Goal: Information Seeking & Learning: Learn about a topic

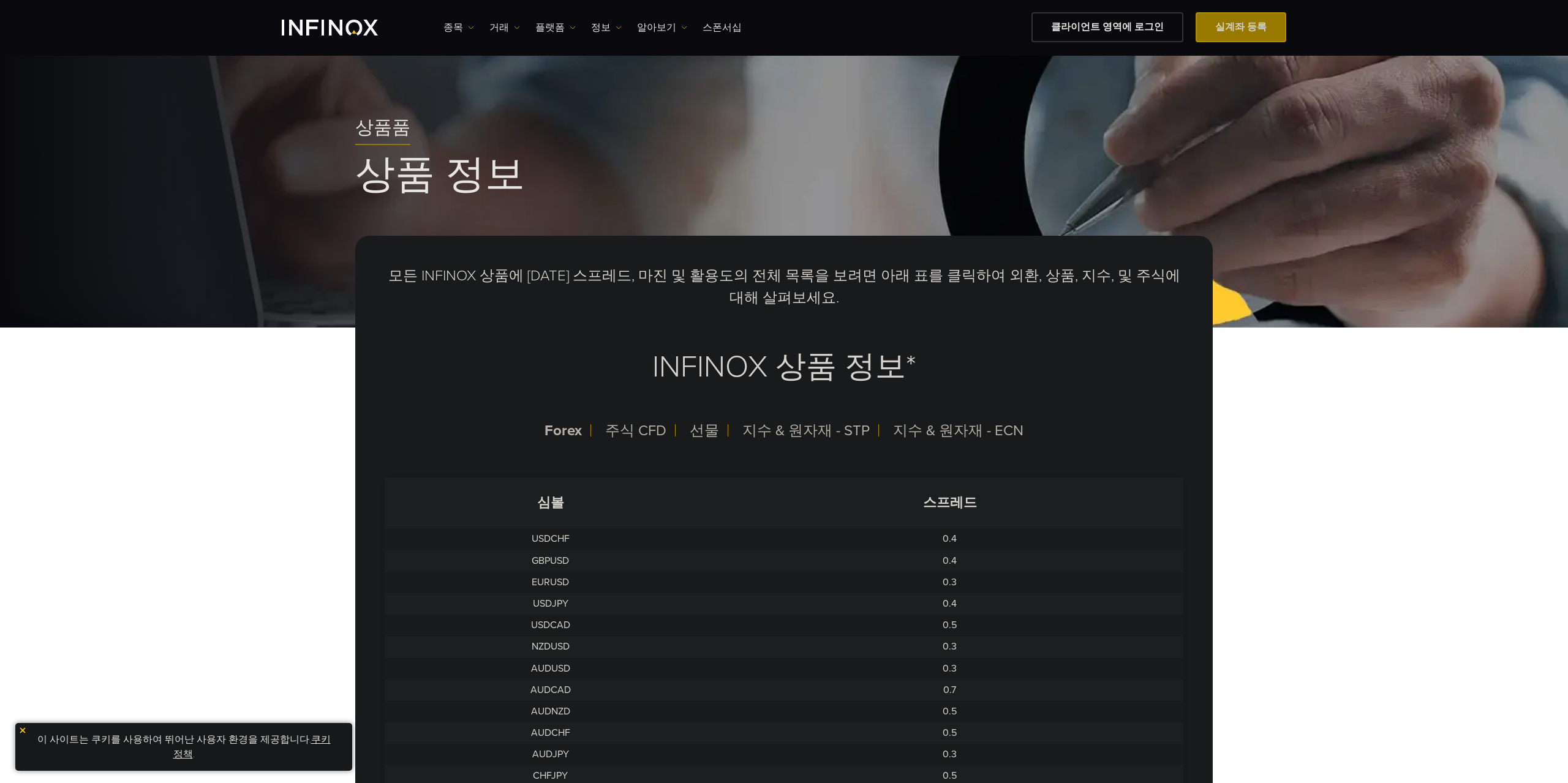
scroll to position [232, 0]
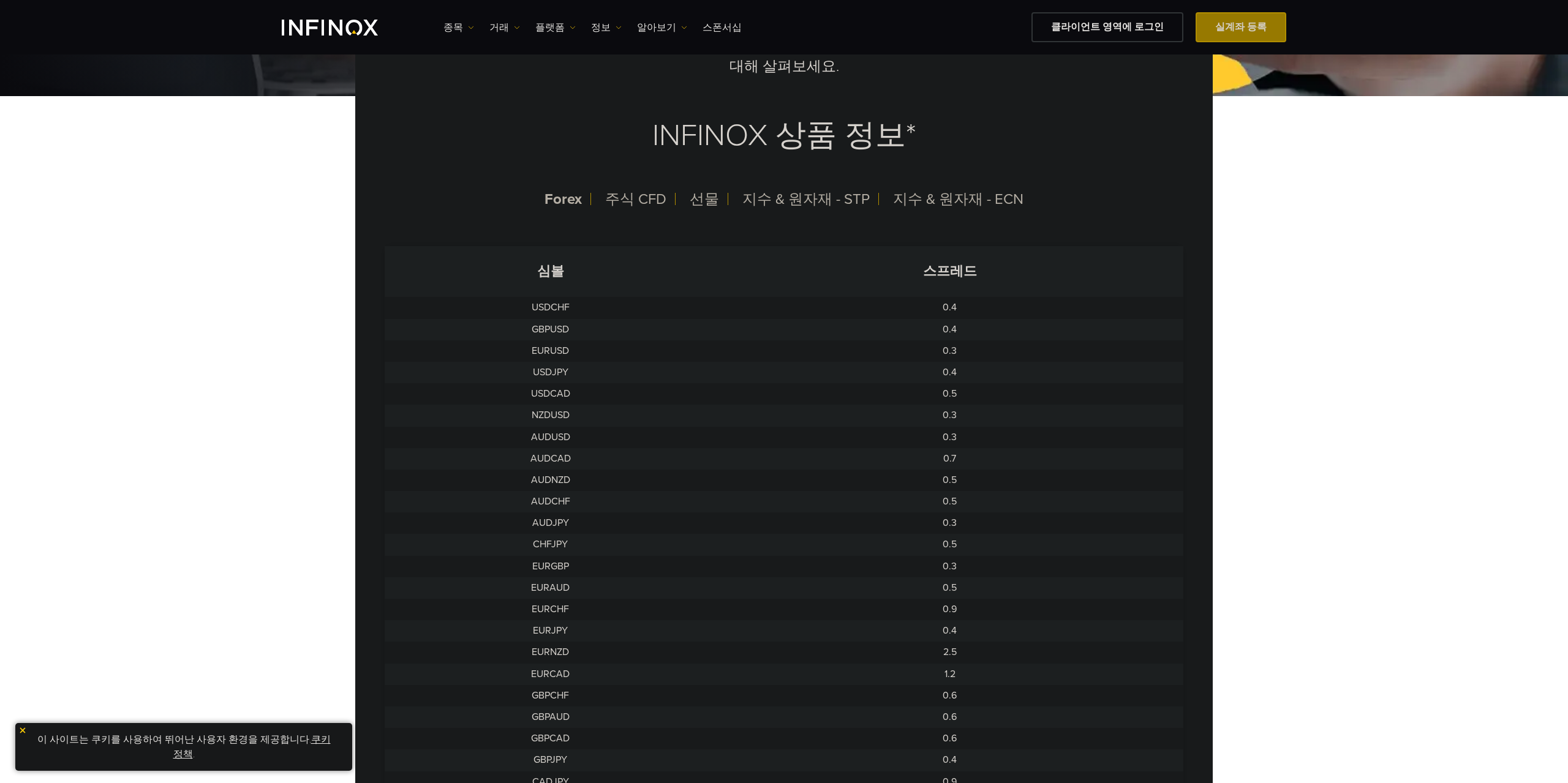
click at [548, 355] on td "EURUSD" at bounding box center [550, 350] width 332 height 21
drag, startPoint x: 944, startPoint y: 344, endPoint x: 979, endPoint y: 340, distance: 35.2
click at [979, 340] on tbody "USDCHF 0.4 GBPUSD 0.4 EURUSD 0.3 USDJPY 0.4 USDCAD 0.5 NZDUSD 0.3 AUDUSD 0.3 AU…" at bounding box center [783, 765] width 799 height 936
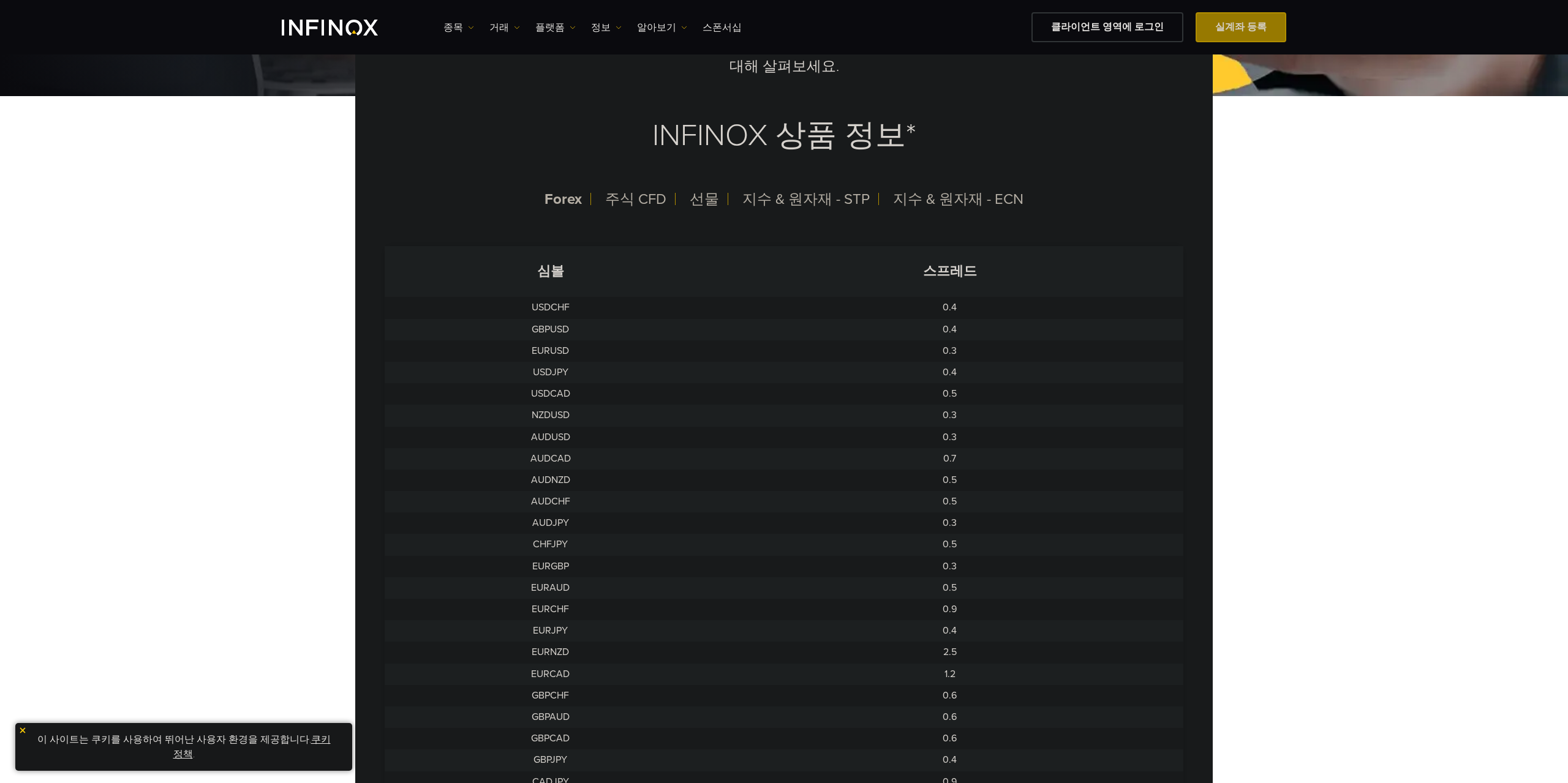
click at [981, 346] on td "0.3" at bounding box center [950, 350] width 467 height 21
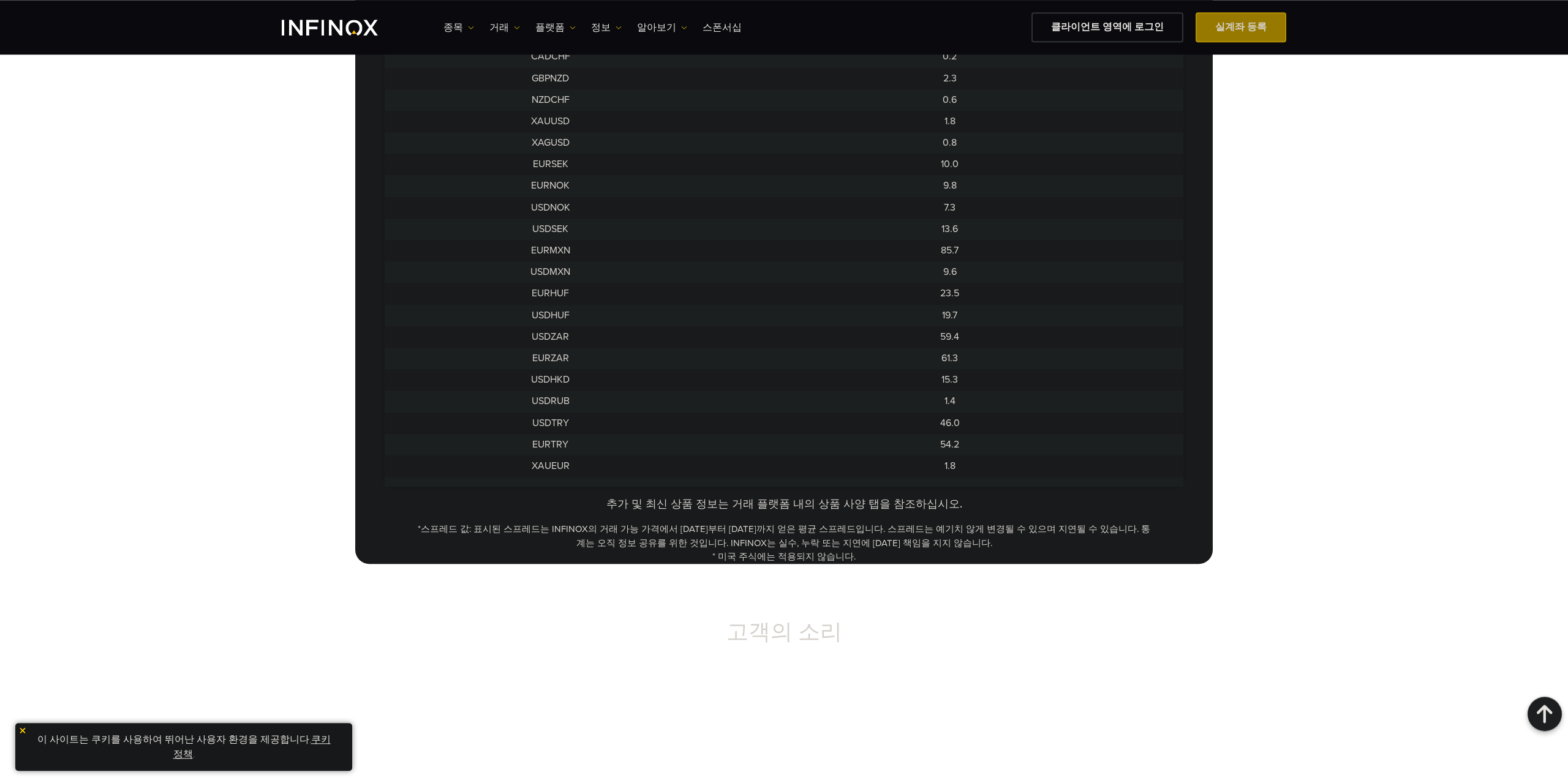
scroll to position [925, 0]
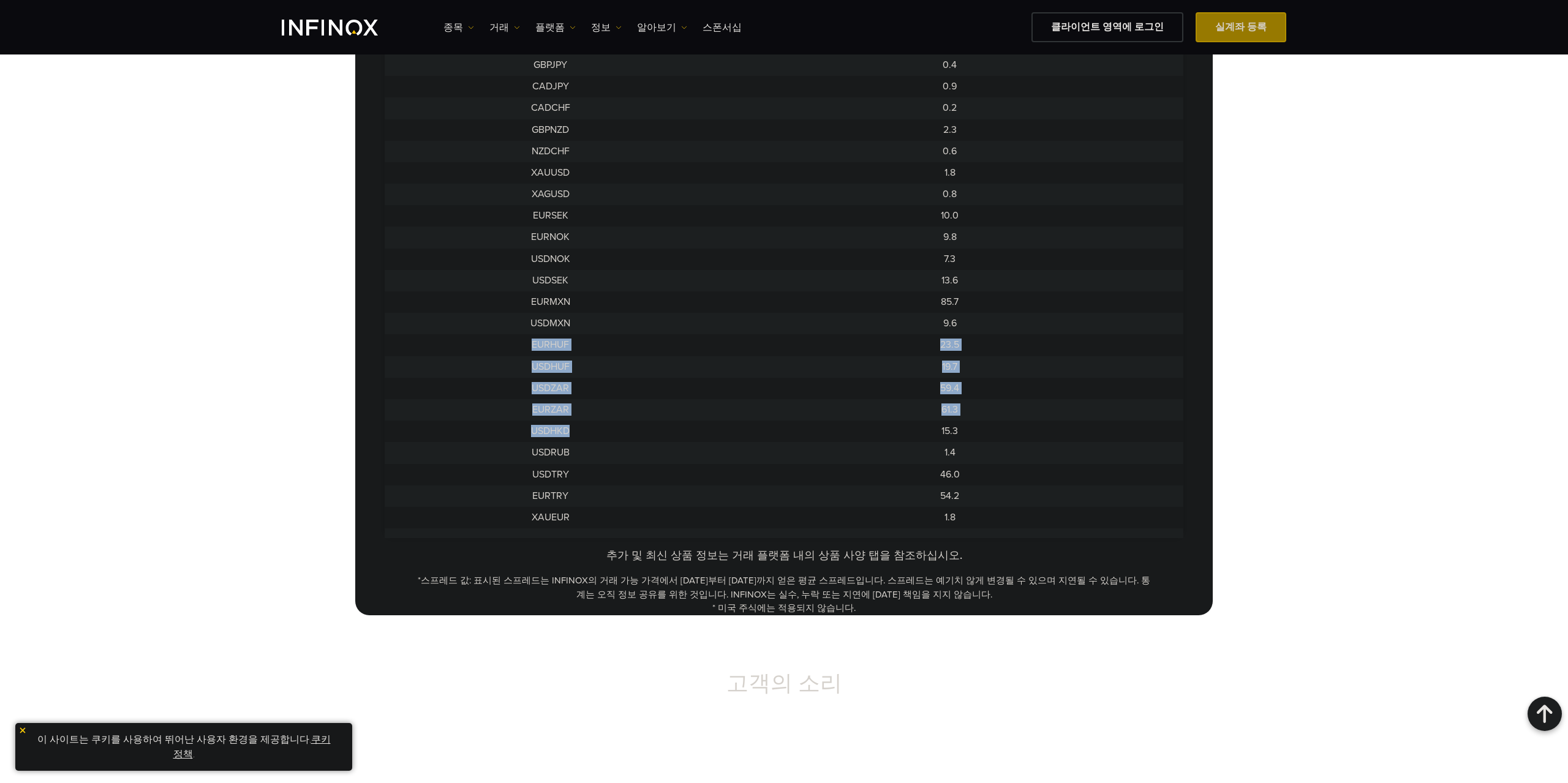
drag, startPoint x: 522, startPoint y: 349, endPoint x: 643, endPoint y: 439, distance: 150.8
click at [642, 438] on tbody "USDCHF 0.4 GBPUSD 0.4 EURUSD 0.3 USDJPY 0.4 USDCAD 0.5 NZDUSD 0.3 AUDUSD 0.3 AU…" at bounding box center [783, 70] width 799 height 936
click at [649, 443] on td "USDRUB" at bounding box center [550, 452] width 332 height 21
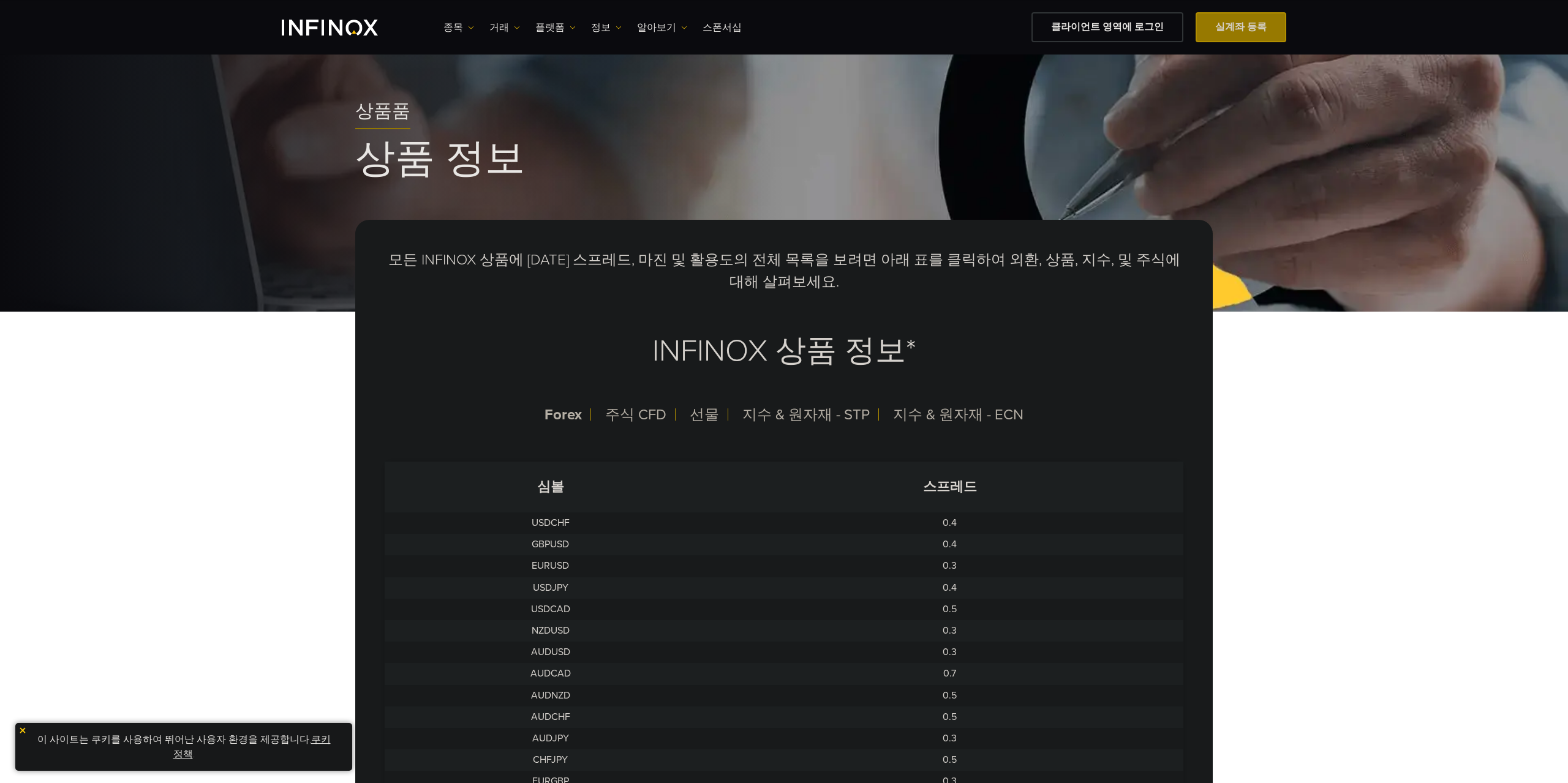
scroll to position [0, 0]
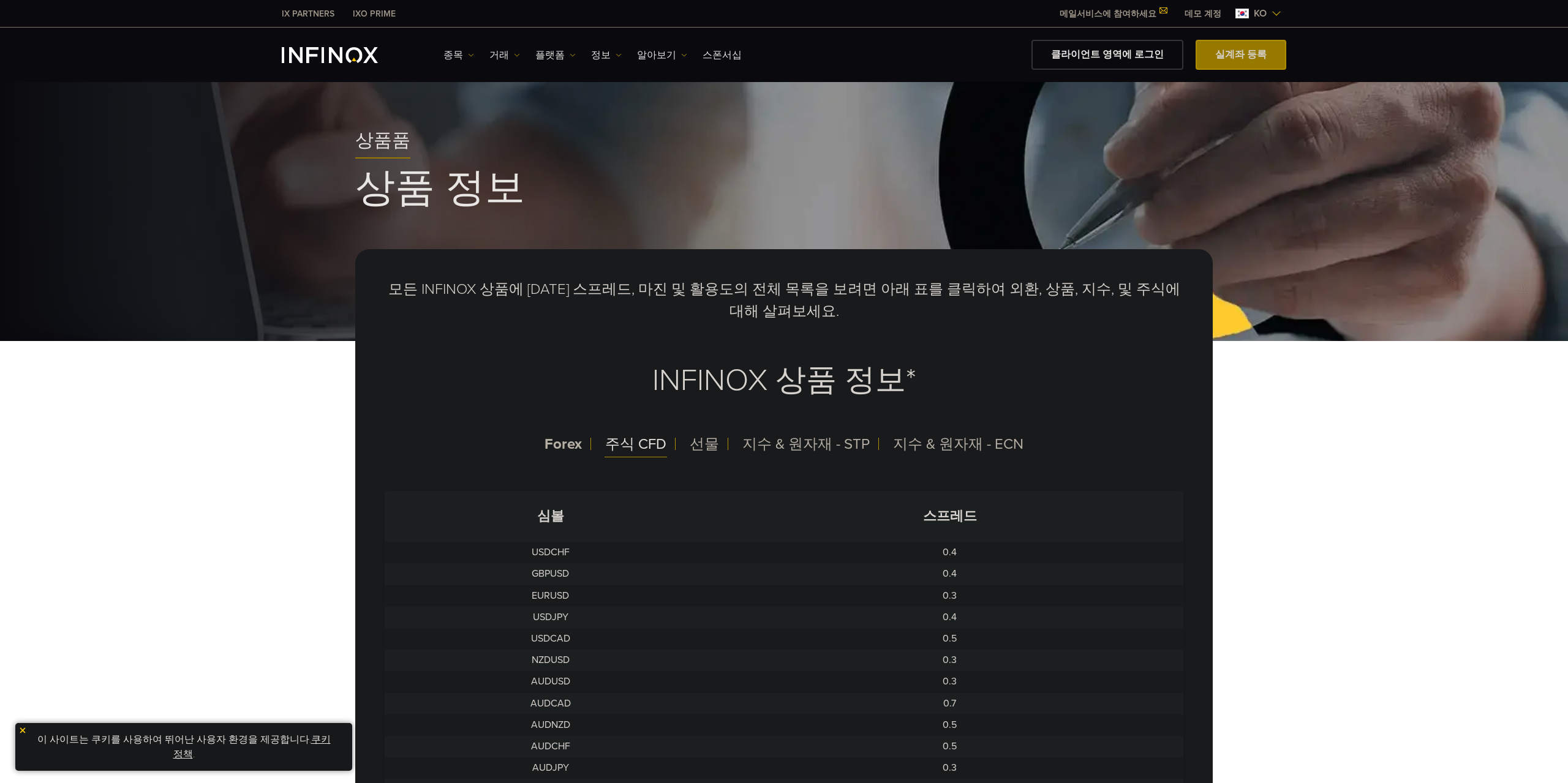
click at [625, 450] on span "주식 CFD" at bounding box center [635, 444] width 62 height 17
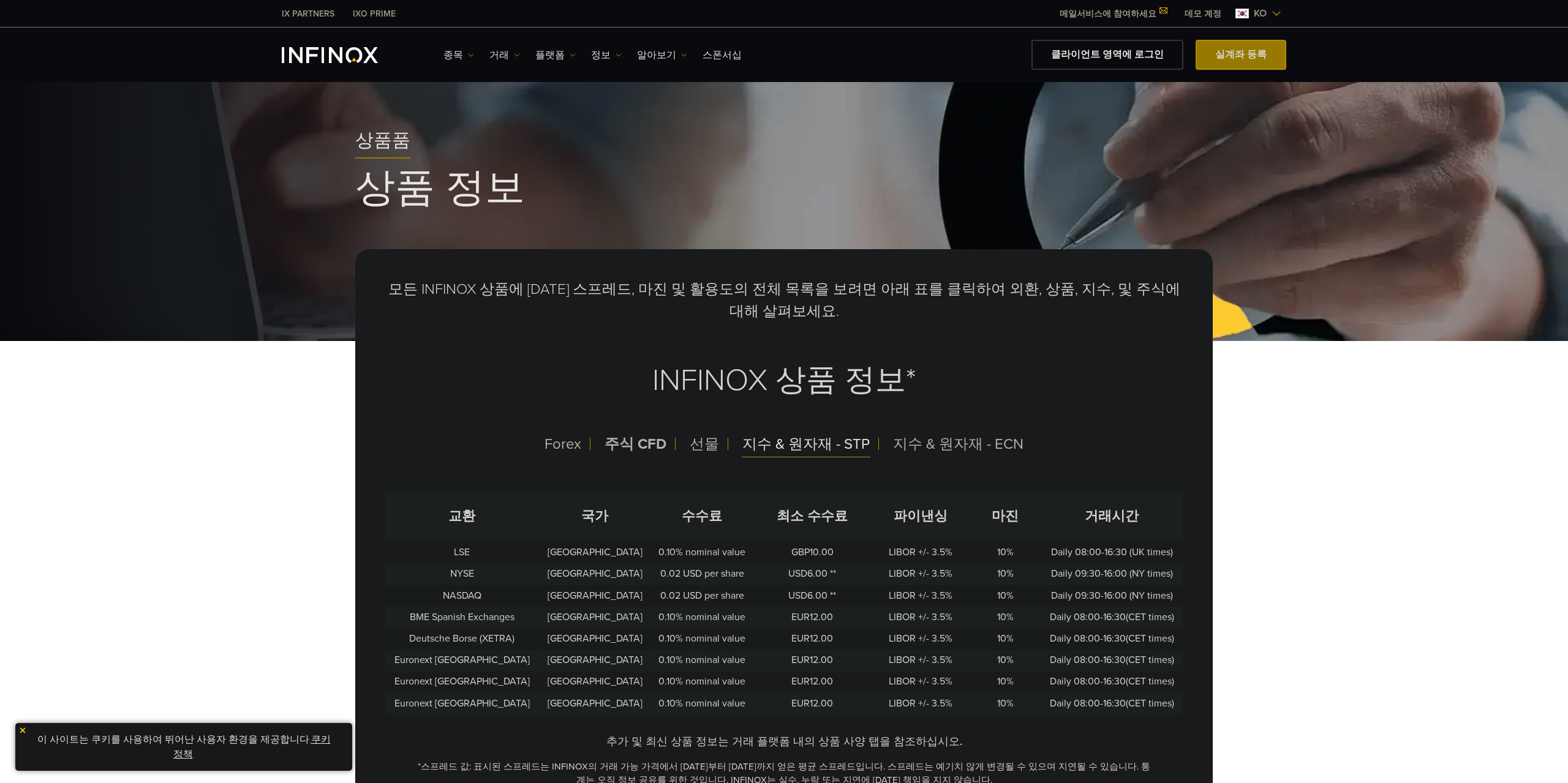
click at [813, 446] on span "지수 & 원자재 - STP" at bounding box center [806, 444] width 128 height 17
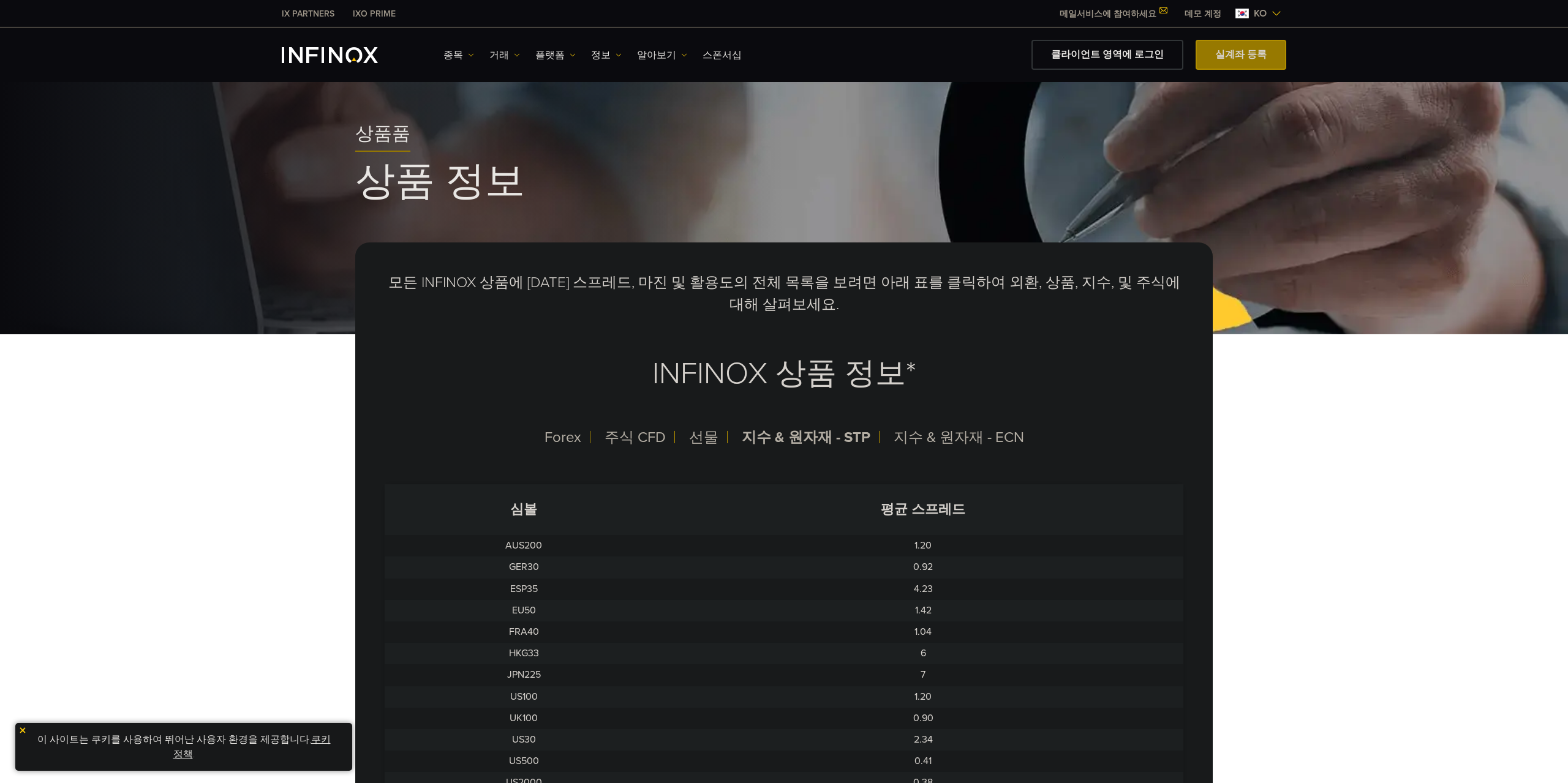
scroll to position [309, 0]
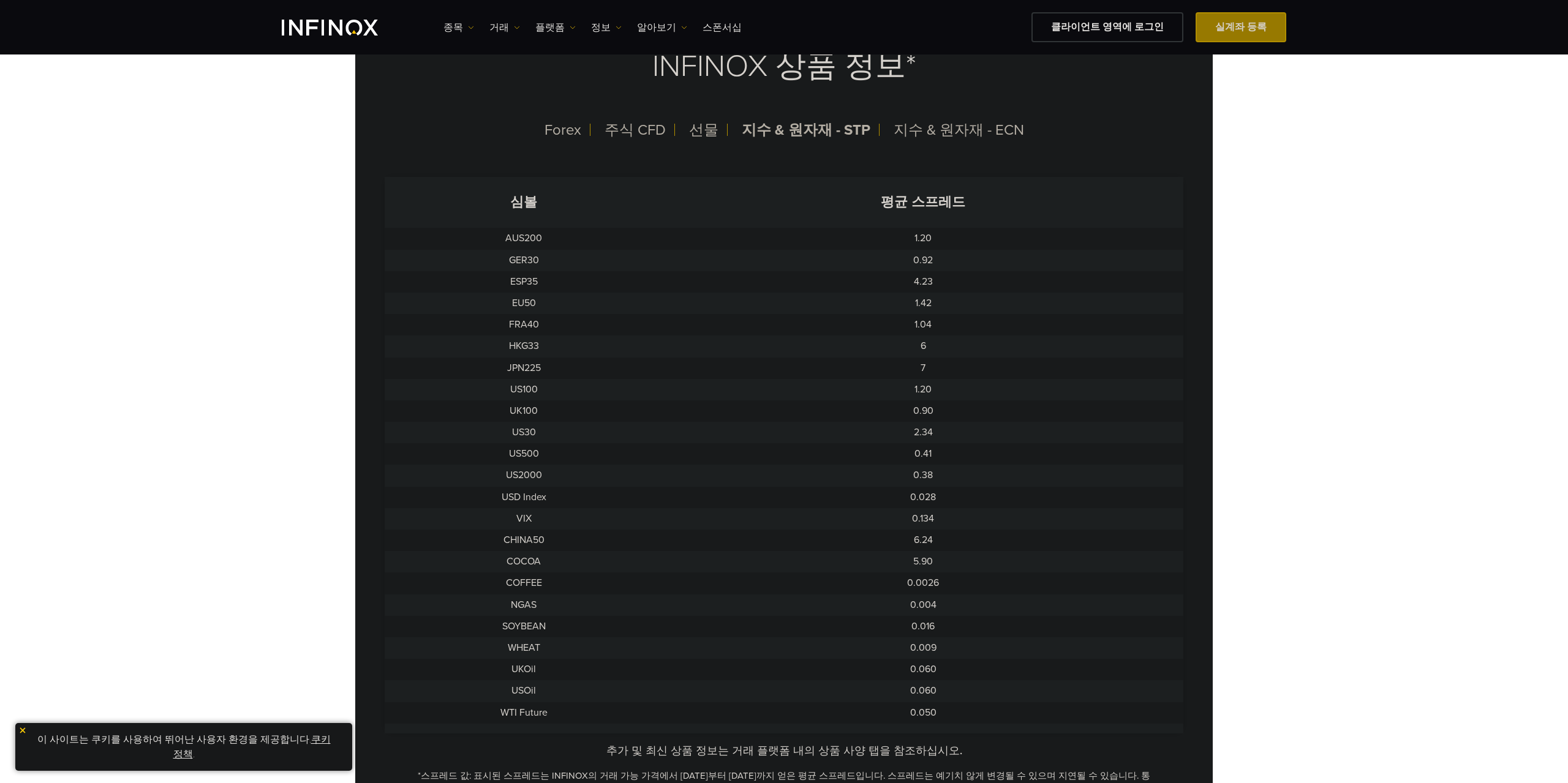
click at [532, 390] on td "US100" at bounding box center [523, 389] width 278 height 21
click at [927, 396] on td "1.20" at bounding box center [923, 389] width 520 height 21
click at [966, 136] on span "지수 & 원자재 - ECN" at bounding box center [959, 130] width 131 height 17
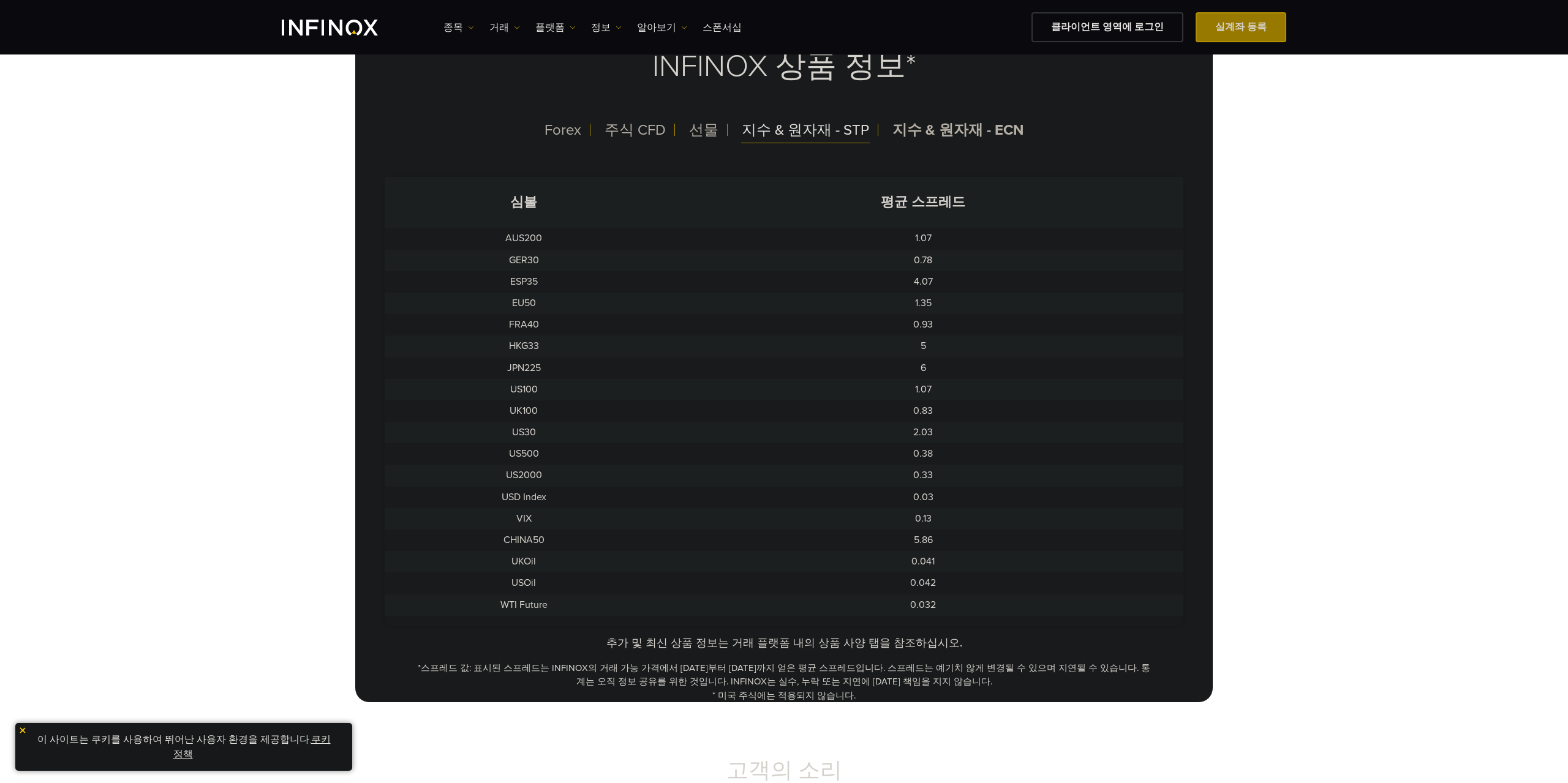
click at [828, 130] on span "지수 & 원자재 - STP" at bounding box center [805, 130] width 128 height 17
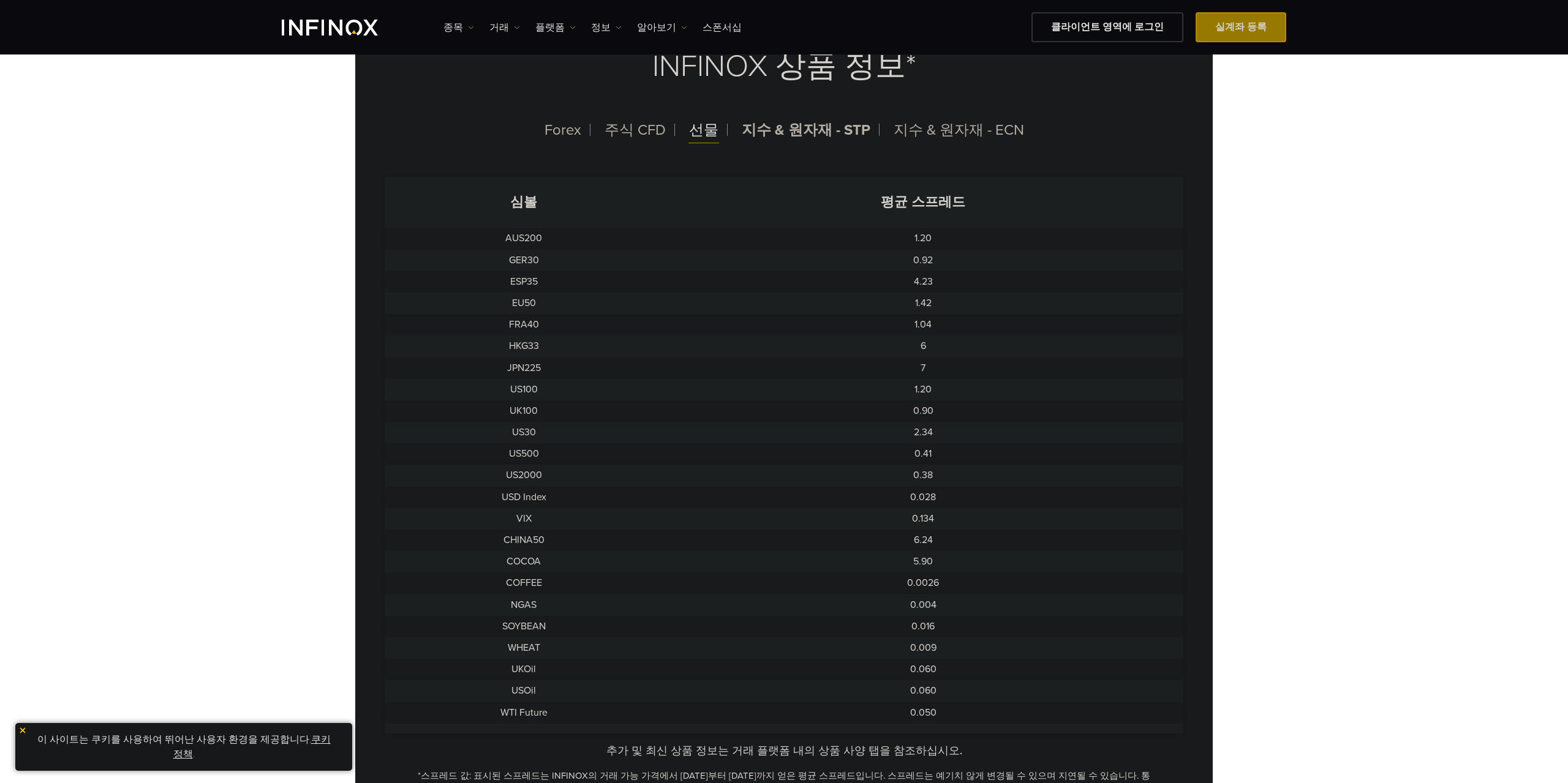
click at [704, 126] on span "선물" at bounding box center [704, 130] width 29 height 17
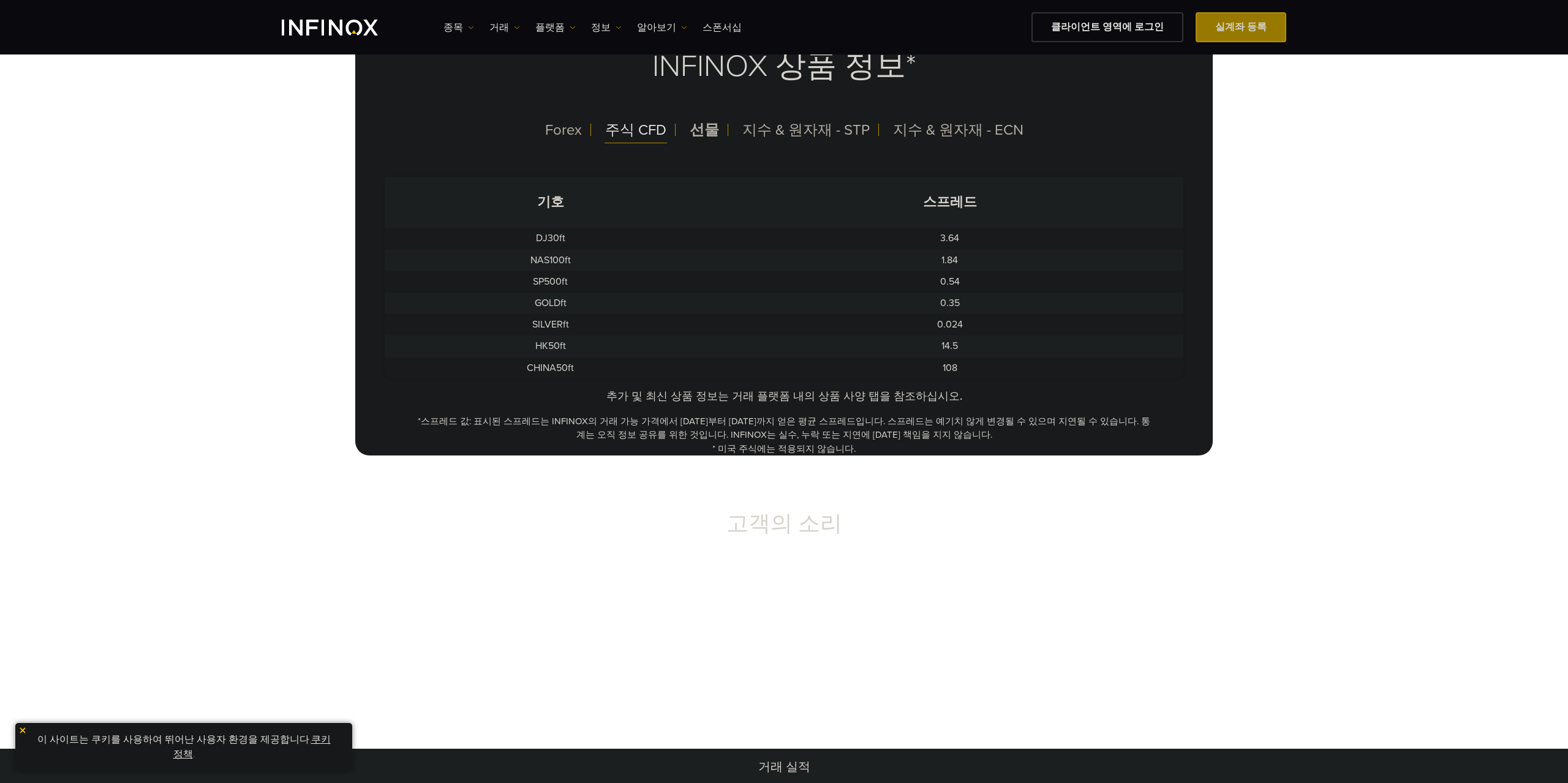
click at [646, 130] on span "주식 CFD" at bounding box center [635, 130] width 62 height 17
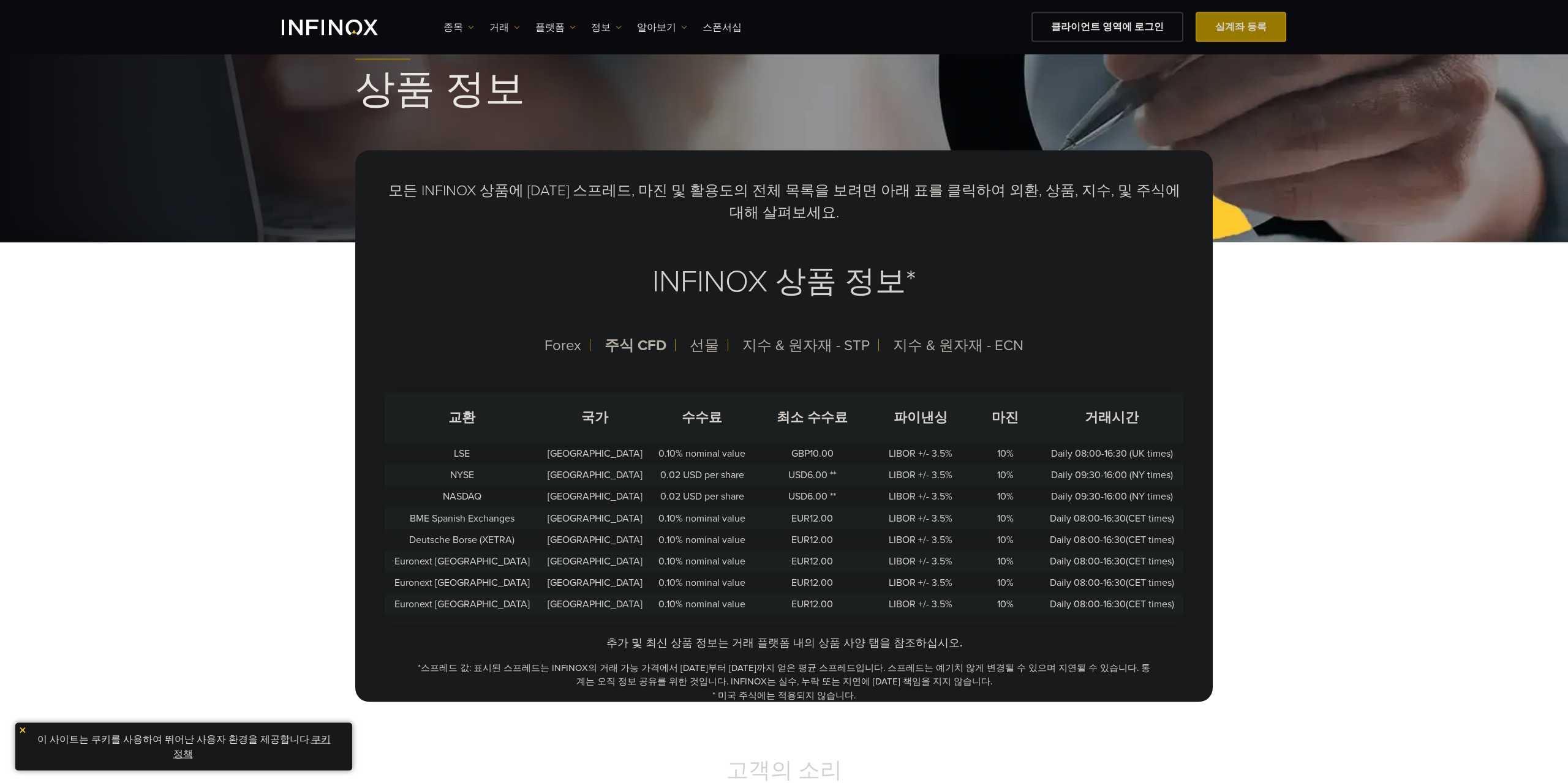
scroll to position [77, 0]
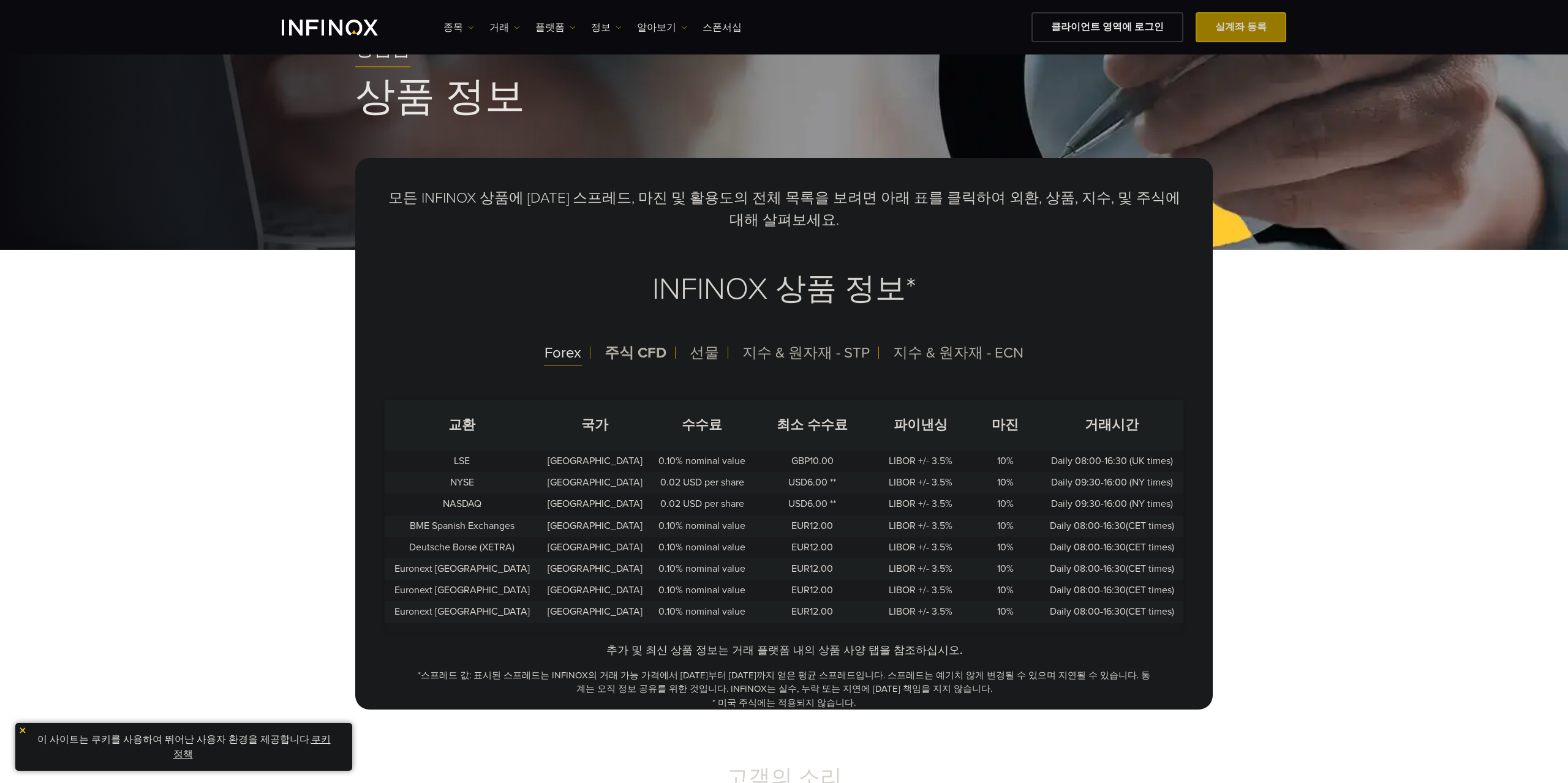
click at [571, 366] on div "Forex" at bounding box center [562, 353] width 56 height 32
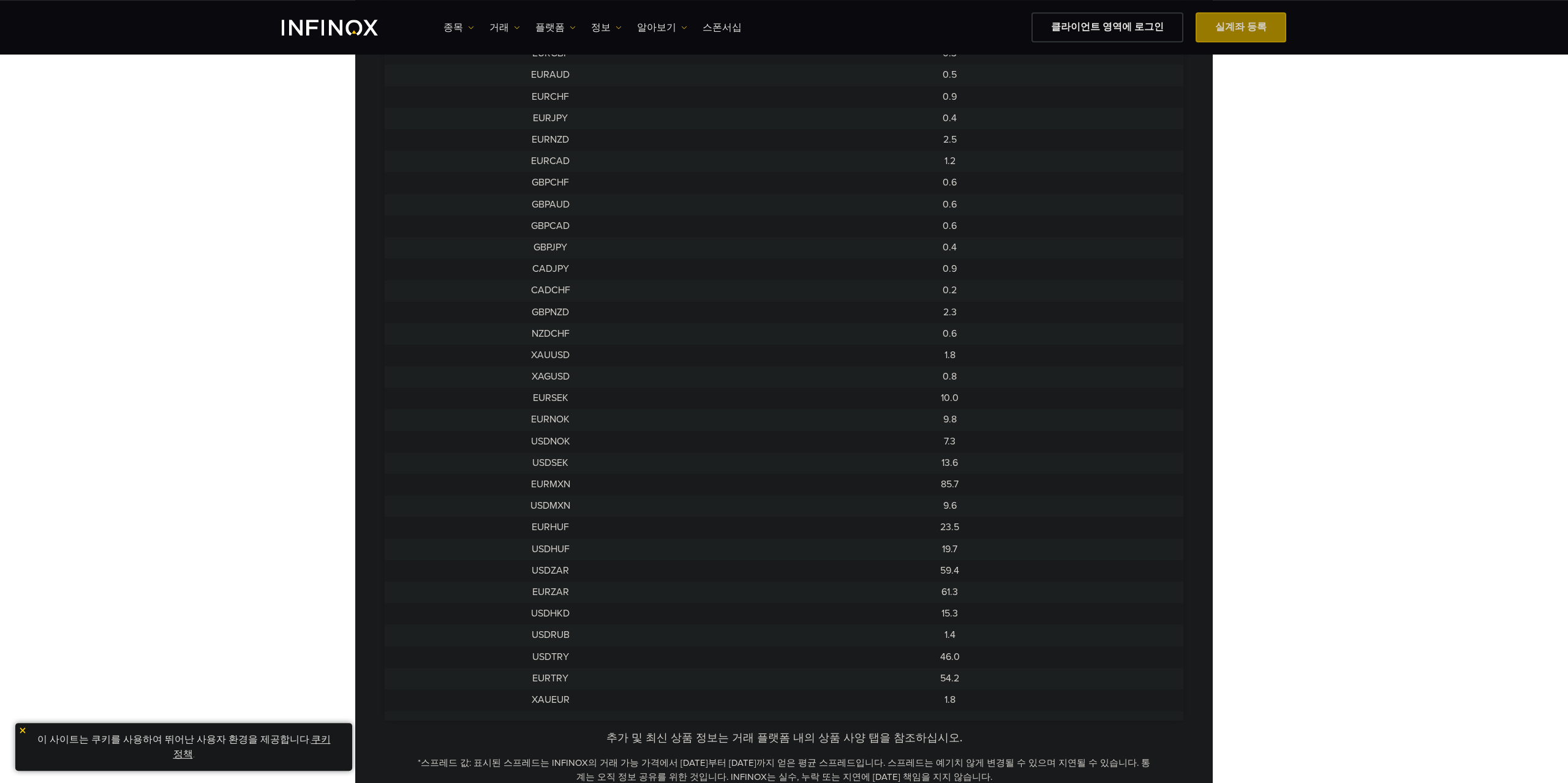
scroll to position [962, 0]
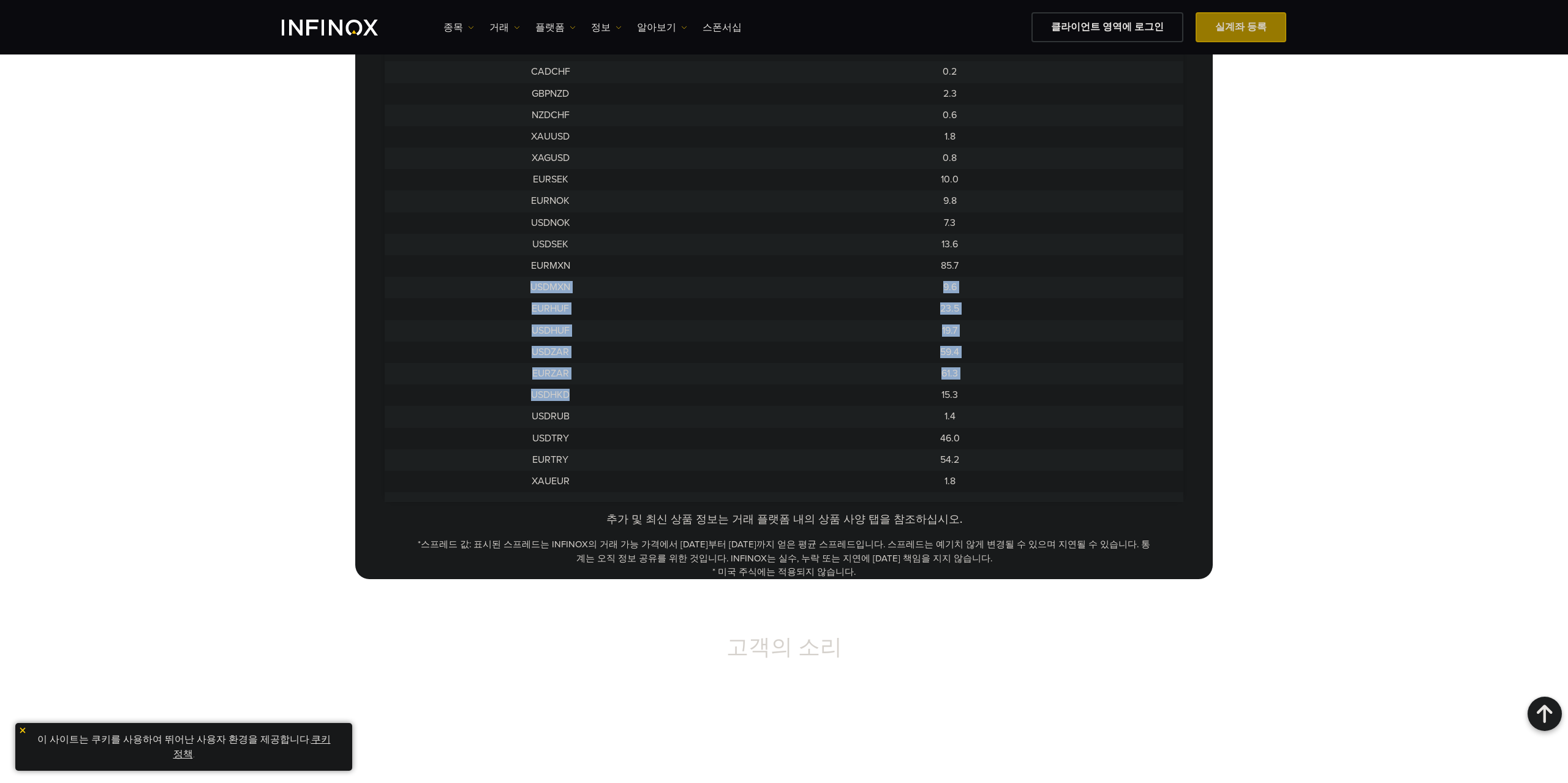
drag, startPoint x: 532, startPoint y: 279, endPoint x: 704, endPoint y: 390, distance: 204.7
click at [704, 390] on tbody "USDCHF 0.4 GBPUSD 0.4 EURUSD 0.3 USDJPY 0.4 USDCAD 0.5 NZDUSD 0.3 AUDUSD 0.3 AU…" at bounding box center [783, 34] width 799 height 936
click at [746, 397] on td "15.3" at bounding box center [950, 394] width 467 height 21
click at [820, 344] on td "59.4" at bounding box center [950, 352] width 467 height 21
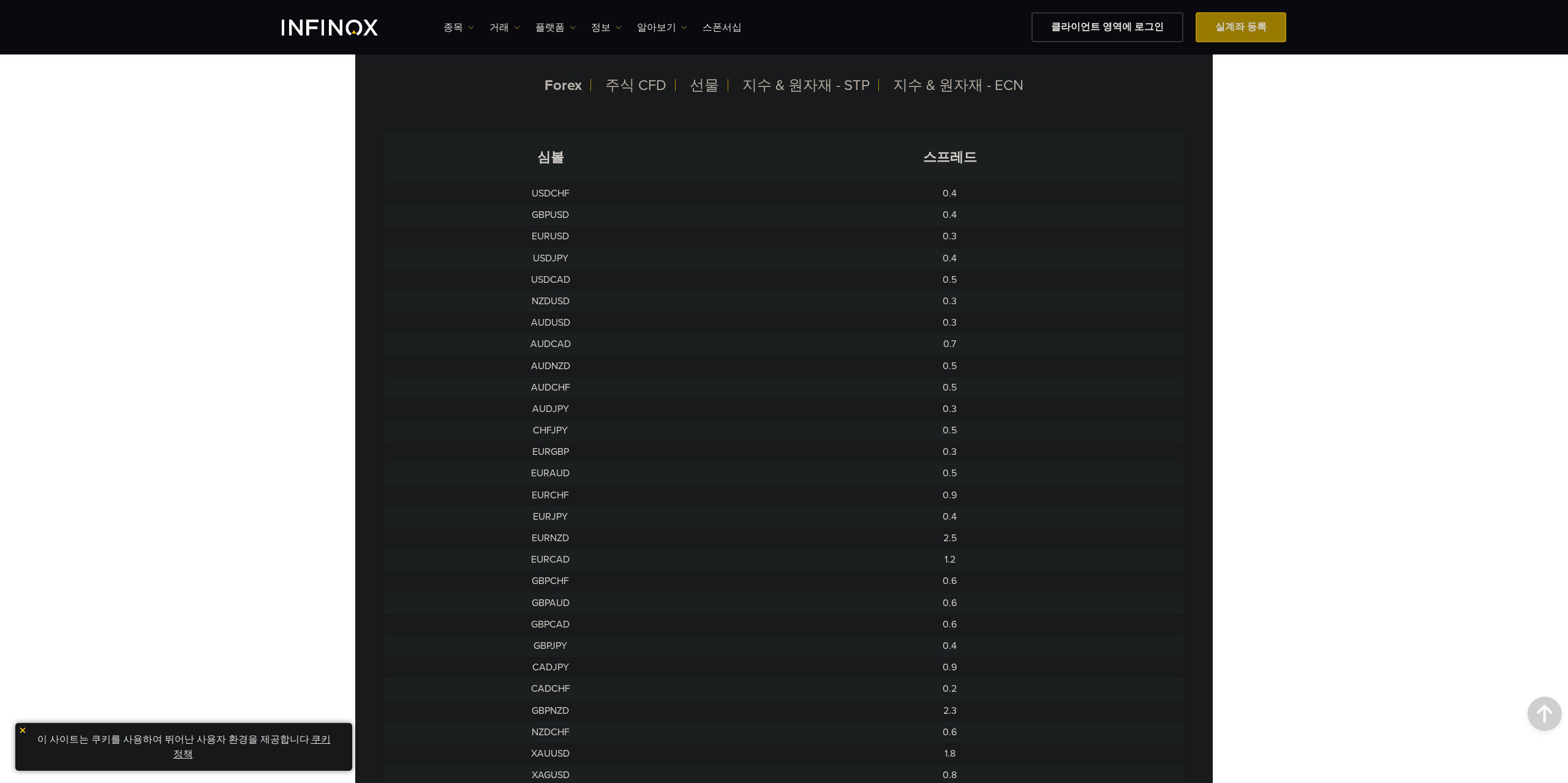
scroll to position [0, 0]
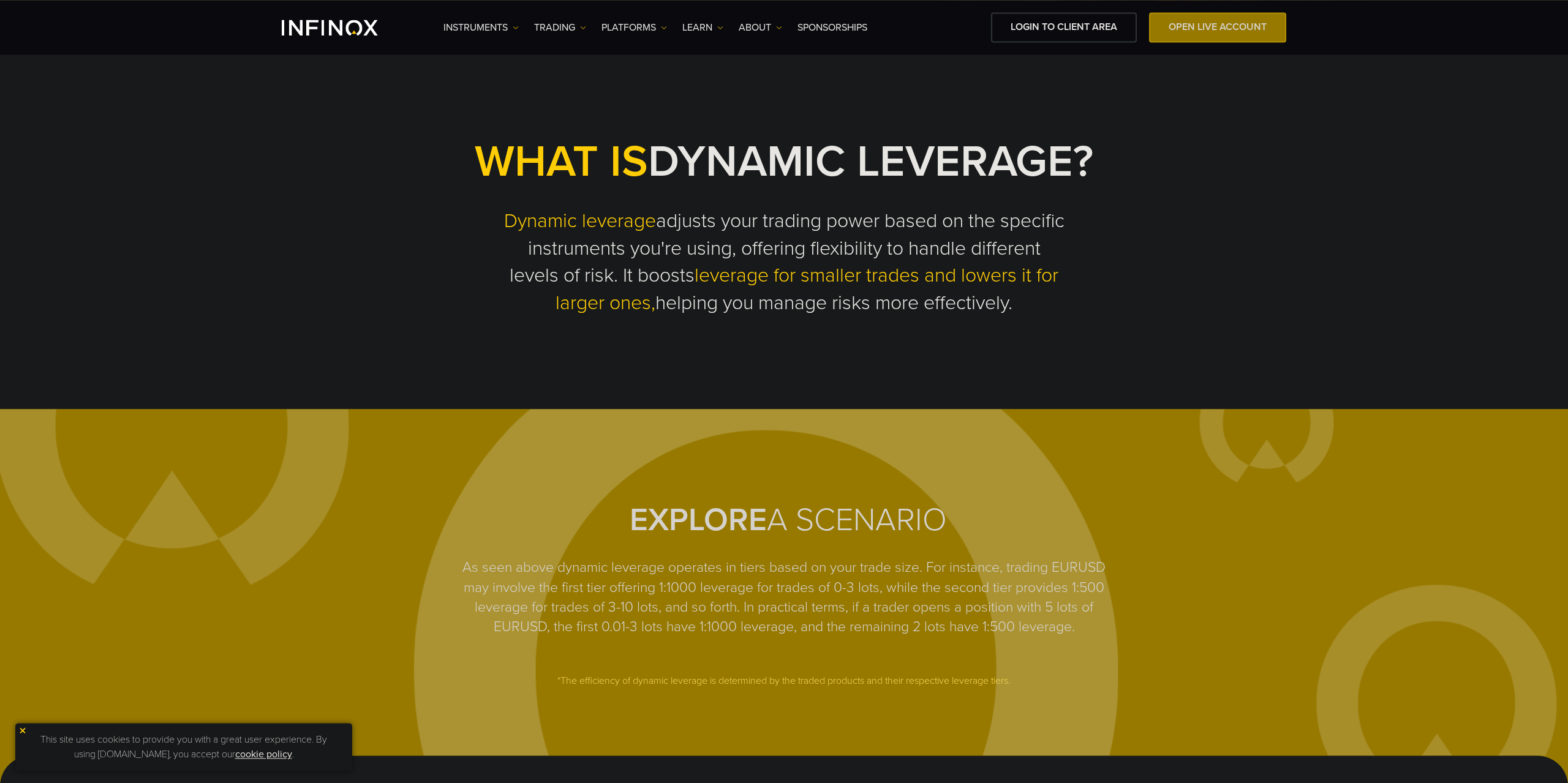
scroll to position [618, 0]
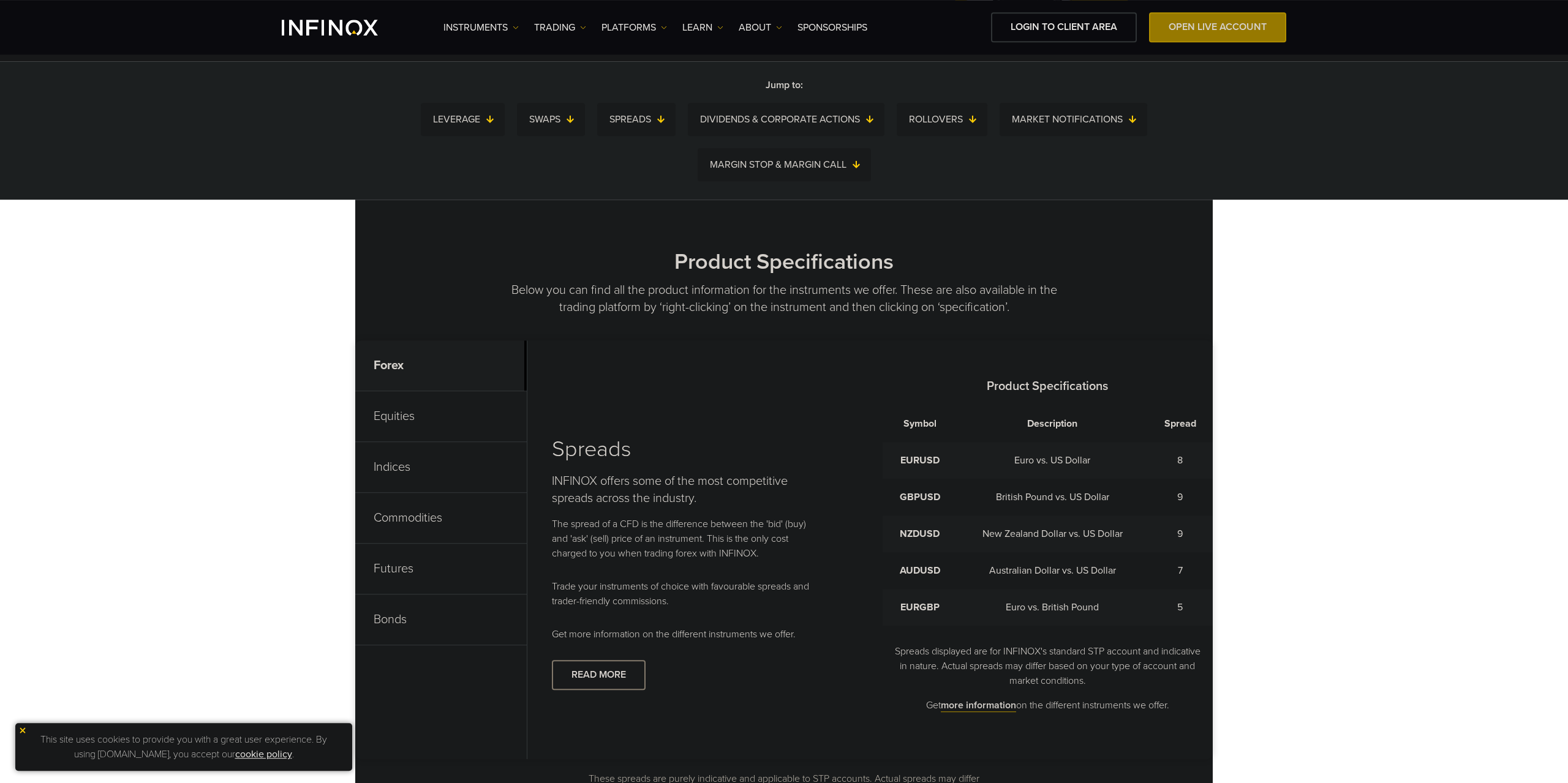
scroll to position [309, 0]
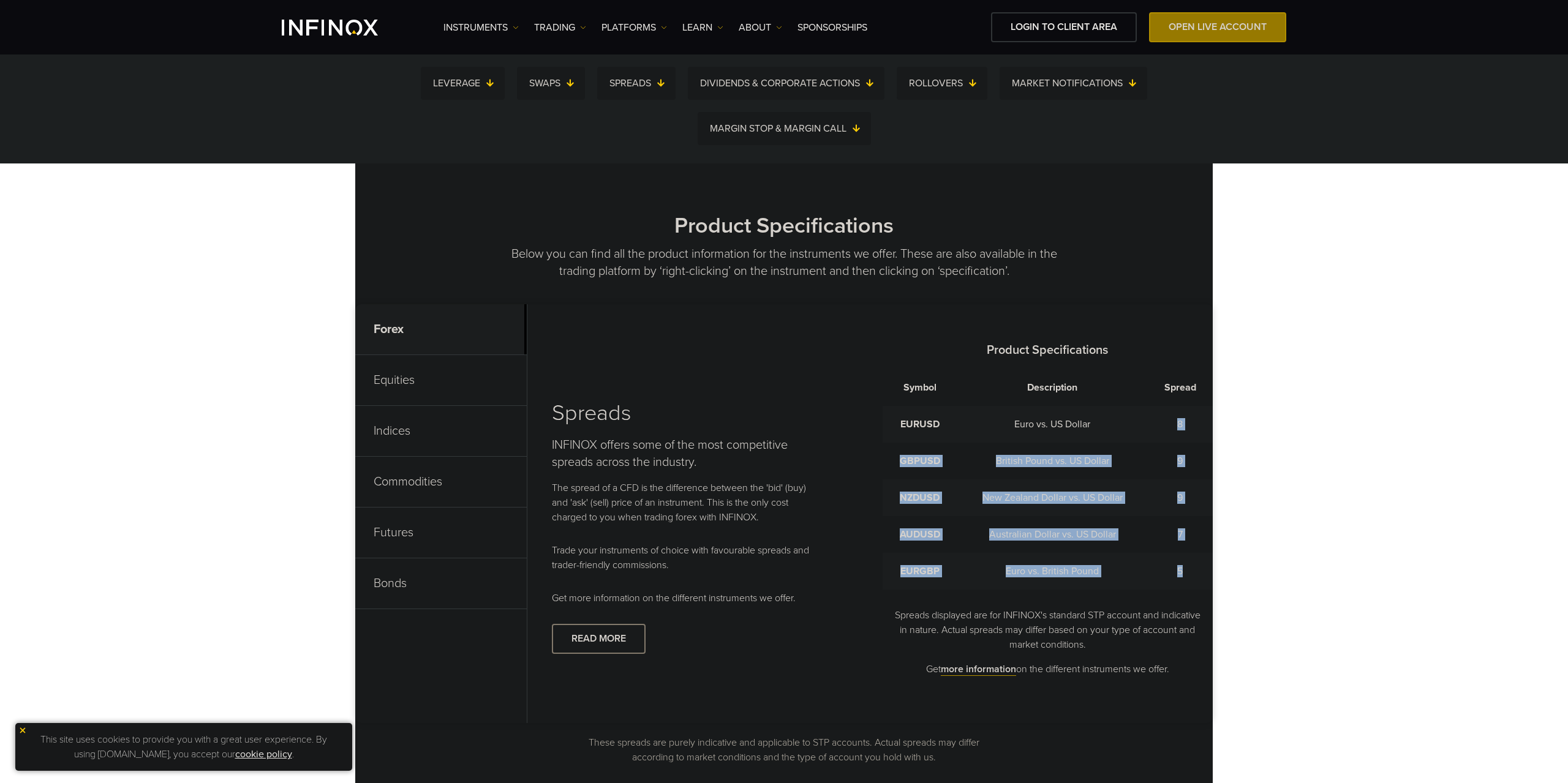
drag, startPoint x: 1186, startPoint y: 428, endPoint x: 1223, endPoint y: 575, distance: 151.6
click at [1213, 573] on div "Symbol Description Spread EURUSD Euro vs. US Dollar 8 GBPUSD British Pound vs. …" at bounding box center [1048, 480] width 331 height 221
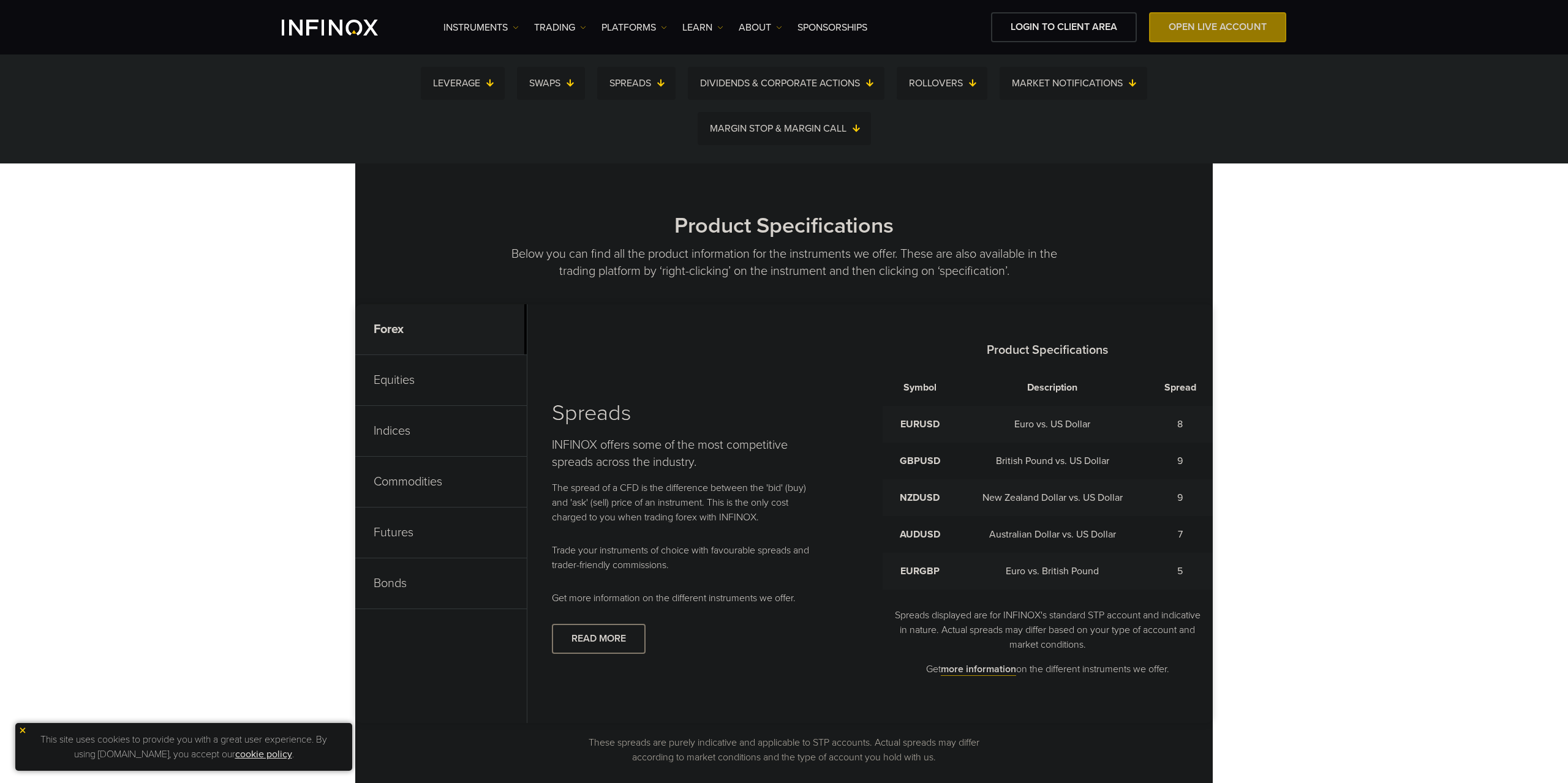
click at [1223, 582] on div "Product Specifications Below you can find all the product information for the i…" at bounding box center [783, 489] width 881 height 651
click at [409, 375] on p "Equities" at bounding box center [440, 380] width 172 height 51
click at [426, 436] on p "Indices" at bounding box center [440, 431] width 172 height 51
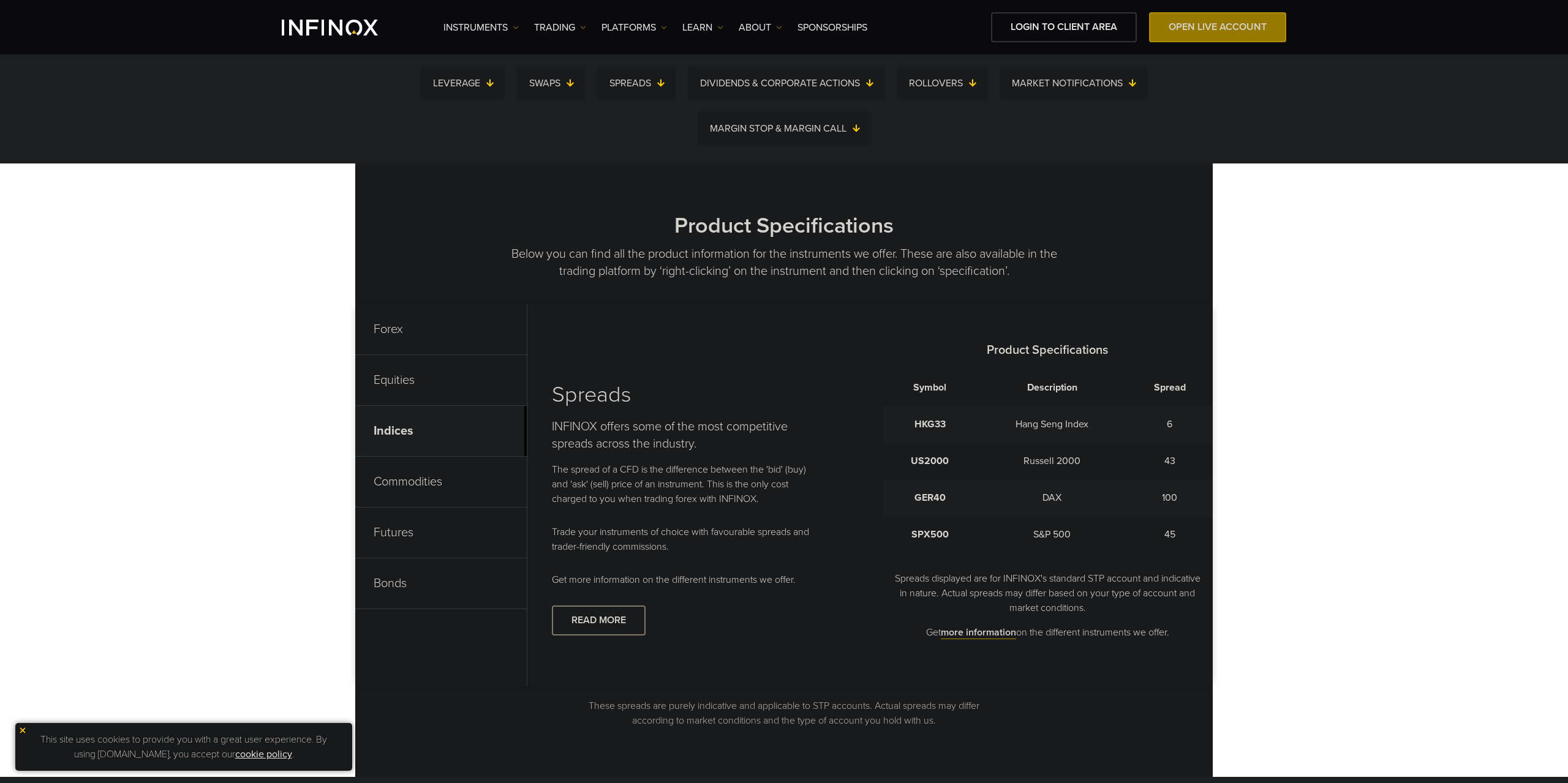
click at [445, 486] on p "Commodities" at bounding box center [440, 482] width 172 height 51
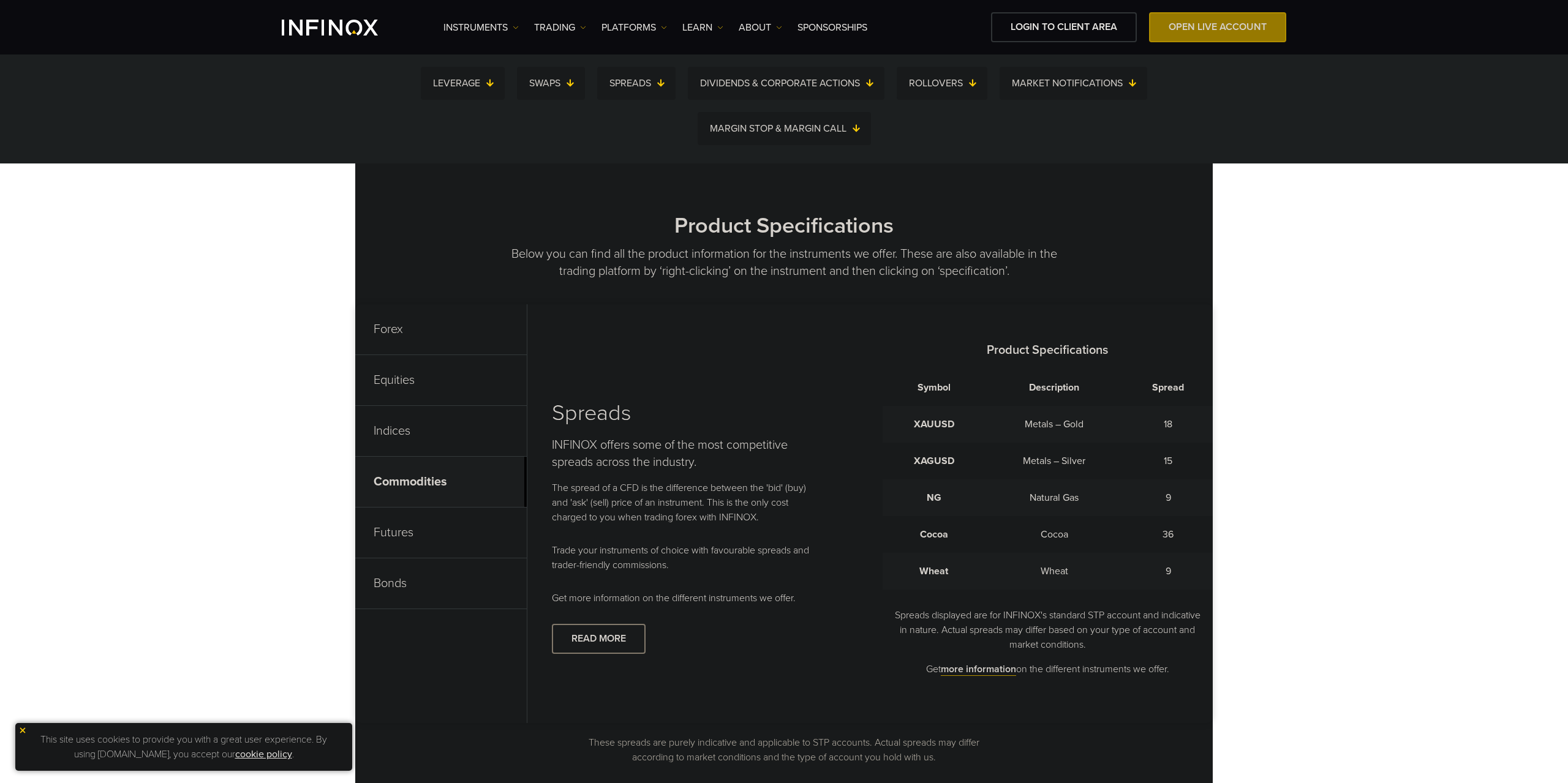
click at [425, 531] on p "Futures" at bounding box center [440, 532] width 172 height 51
click at [380, 591] on p "Bonds" at bounding box center [440, 584] width 172 height 51
